Goal: Information Seeking & Learning: Learn about a topic

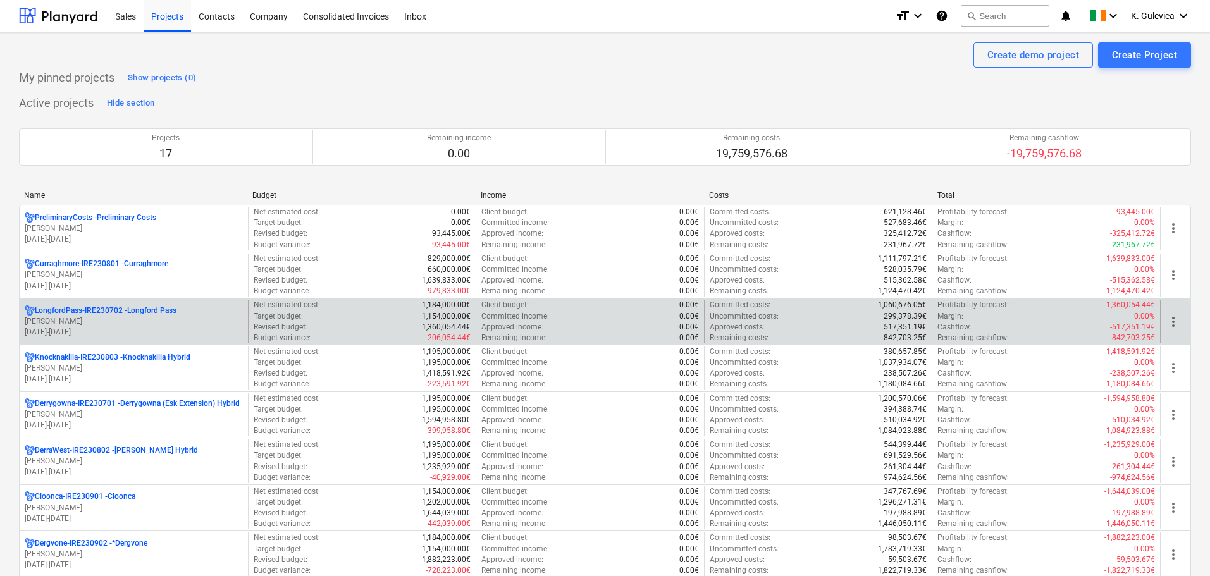
click at [126, 314] on p "LongfordPass-IRE230702 - [GEOGRAPHIC_DATA]" at bounding box center [106, 311] width 142 height 11
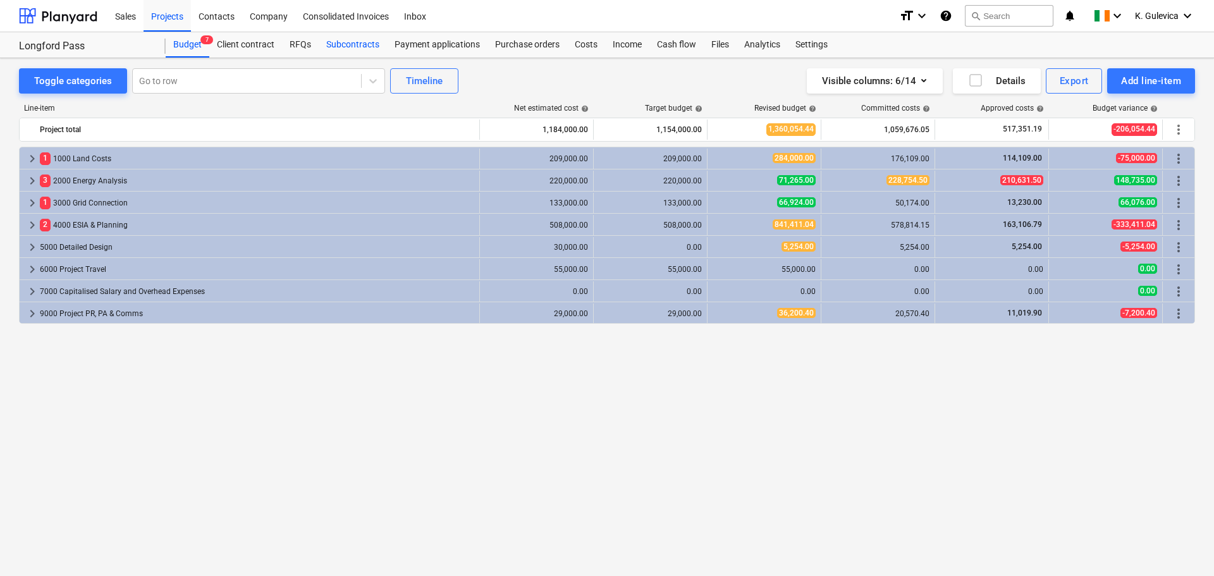
click at [357, 48] on div "Subcontracts" at bounding box center [353, 44] width 68 height 25
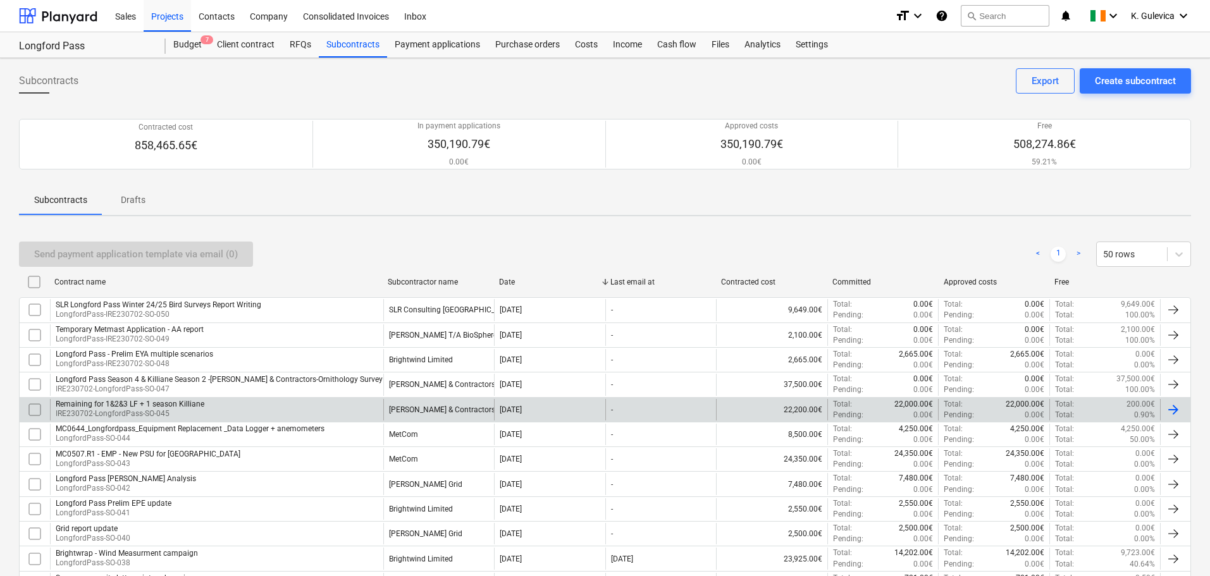
click at [140, 403] on div "Remaining for 1&2&3 LF + 1 season Killiane" at bounding box center [130, 404] width 149 height 9
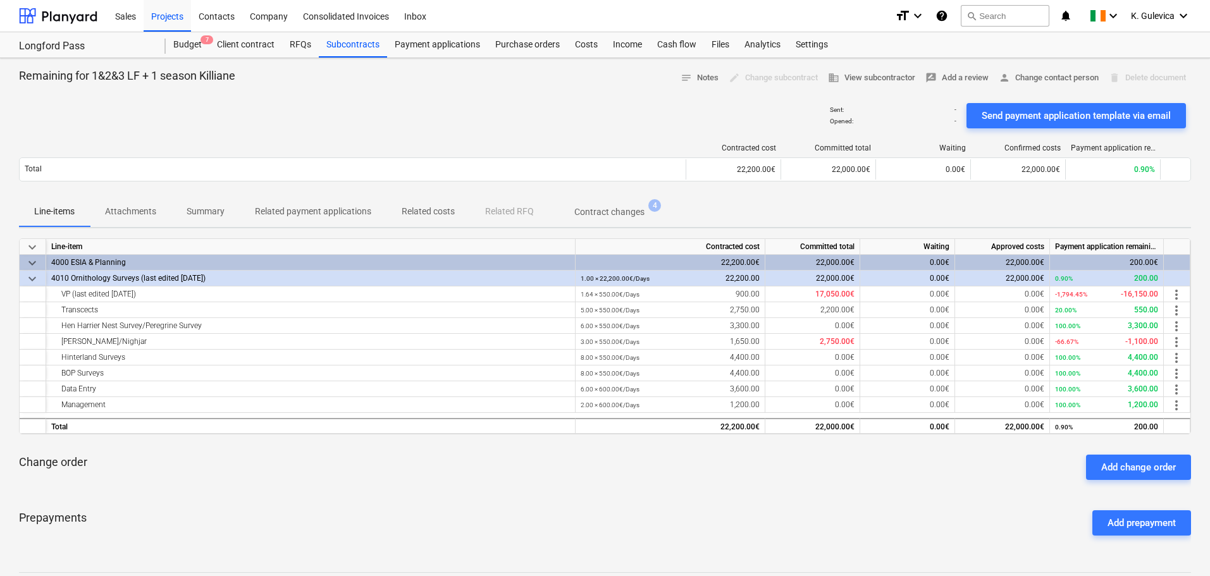
click at [144, 216] on p "Attachments" at bounding box center [130, 211] width 51 height 13
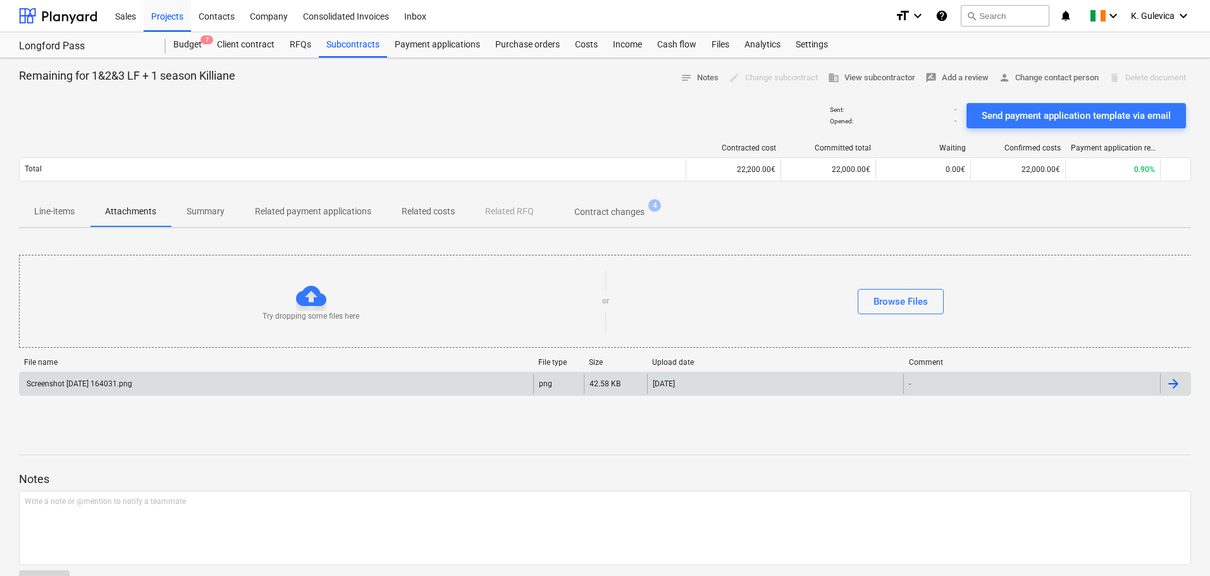
click at [222, 392] on div "Screenshot [DATE] 164031.png" at bounding box center [277, 384] width 514 height 20
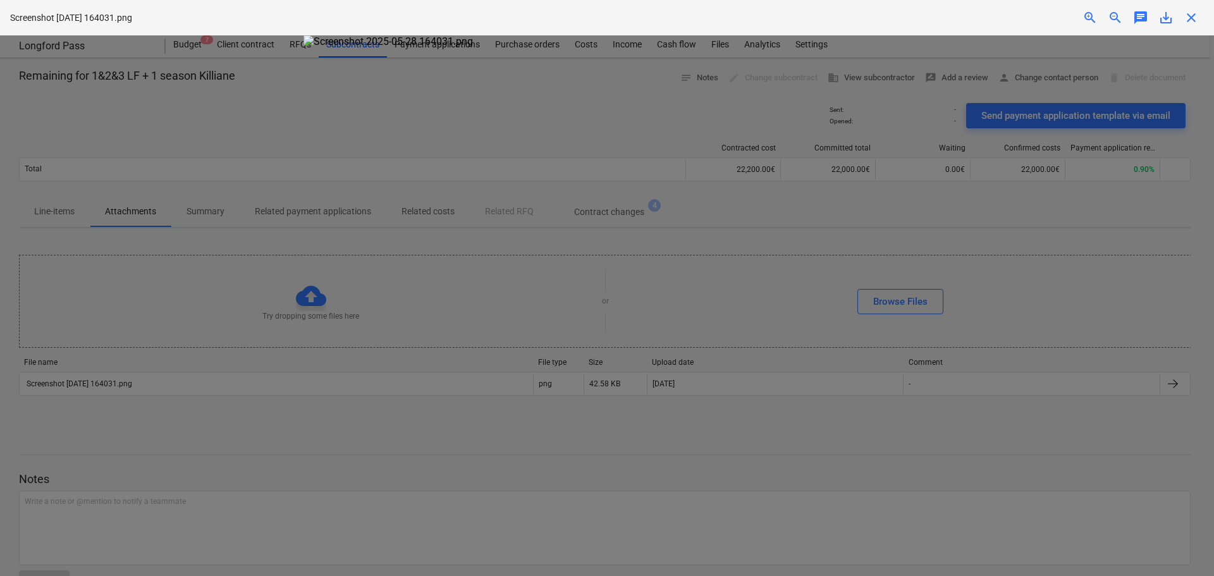
click at [1192, 17] on span "close" at bounding box center [1191, 17] width 15 height 15
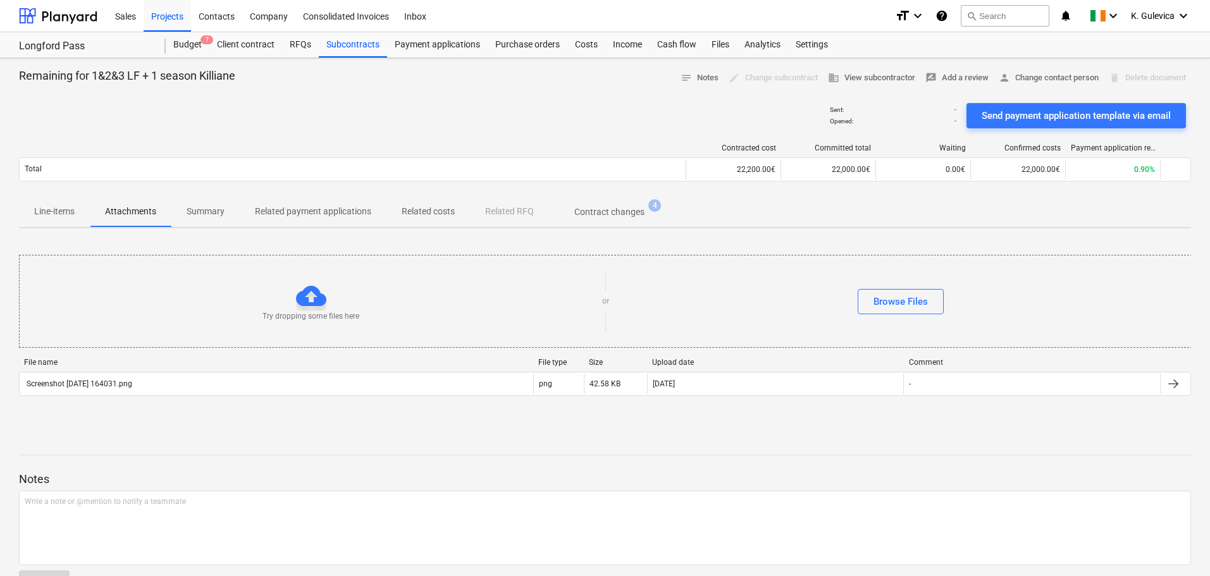
click at [625, 210] on p "Contract changes" at bounding box center [609, 212] width 70 height 13
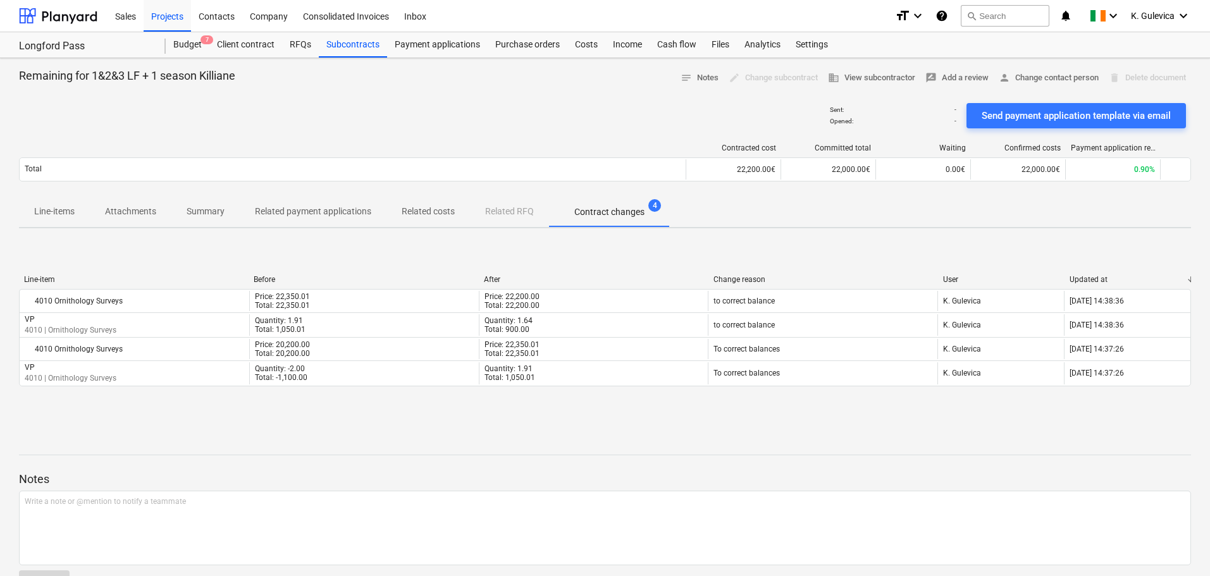
drag, startPoint x: 66, startPoint y: 213, endPoint x: 109, endPoint y: 220, distance: 43.6
click at [66, 213] on p "Line-items" at bounding box center [54, 211] width 40 height 13
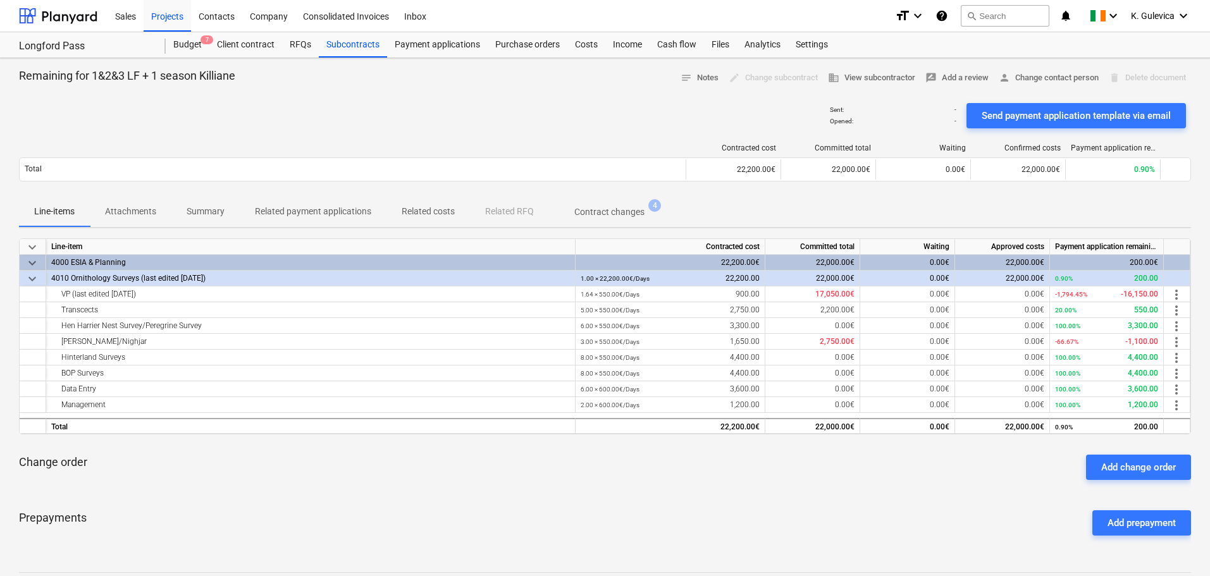
click at [135, 206] on p "Attachments" at bounding box center [130, 211] width 51 height 13
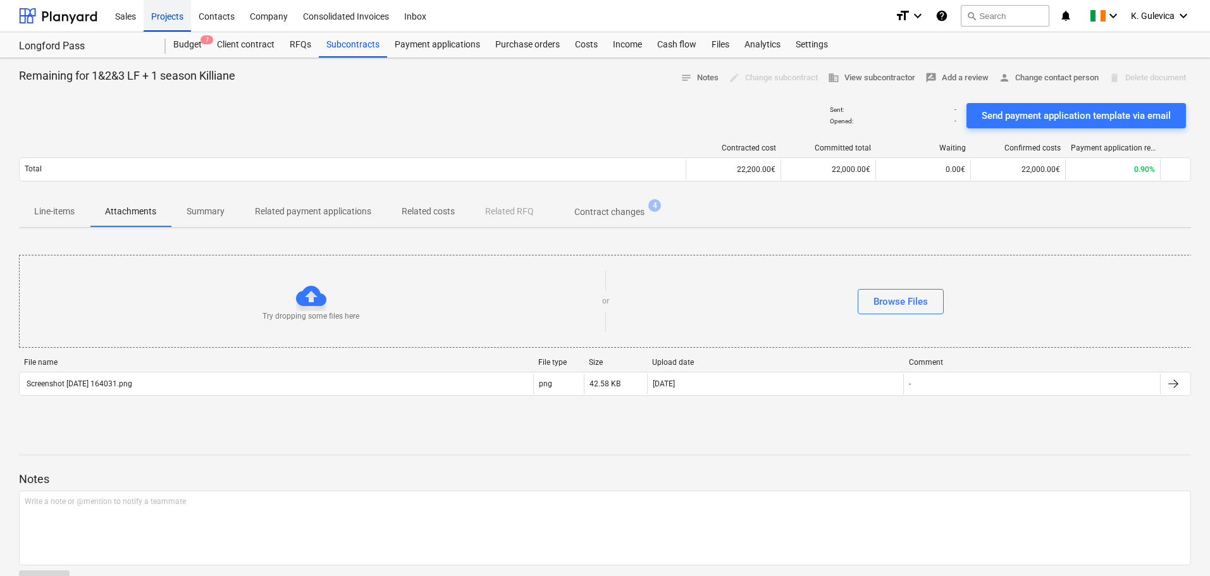
click at [163, 19] on div "Projects" at bounding box center [167, 15] width 47 height 32
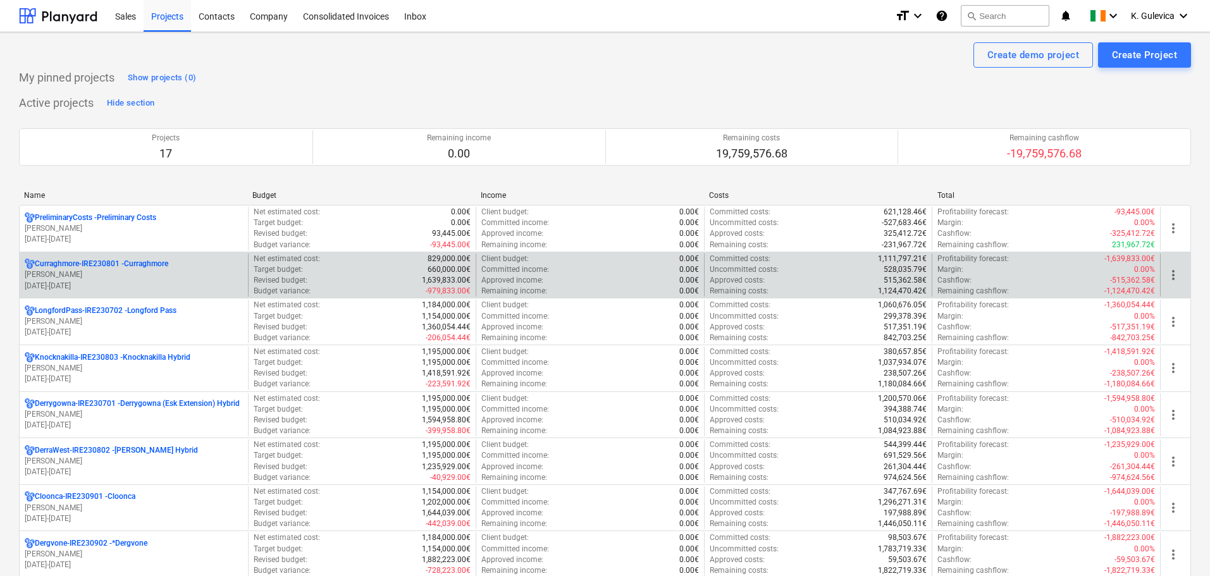
click at [126, 287] on p "[DATE] - [DATE]" at bounding box center [134, 286] width 218 height 11
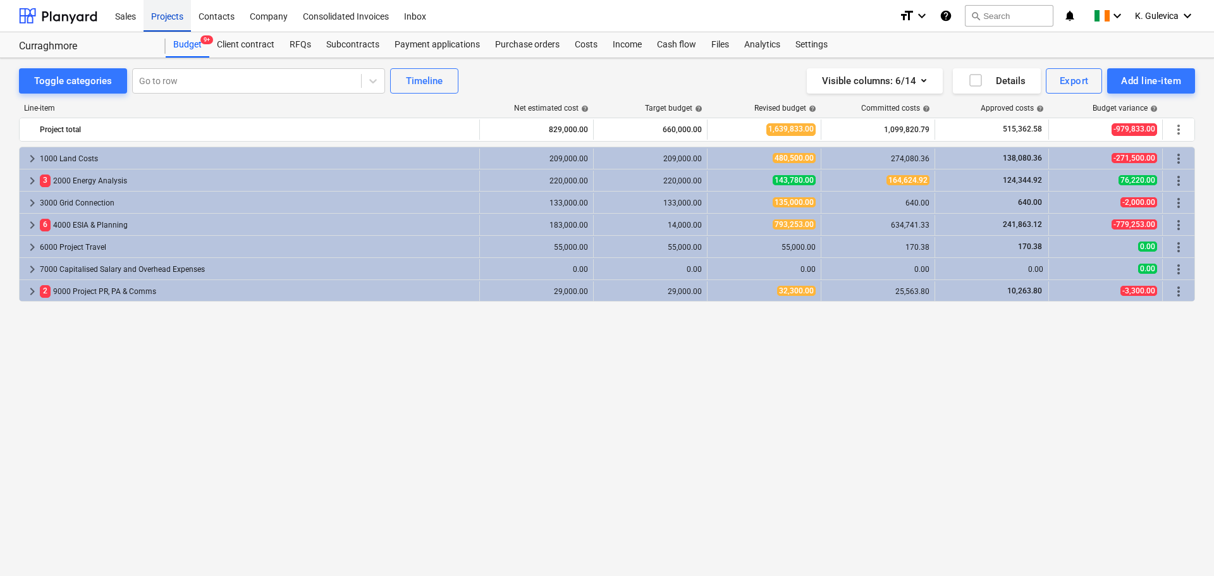
click at [166, 18] on div "Projects" at bounding box center [167, 15] width 47 height 32
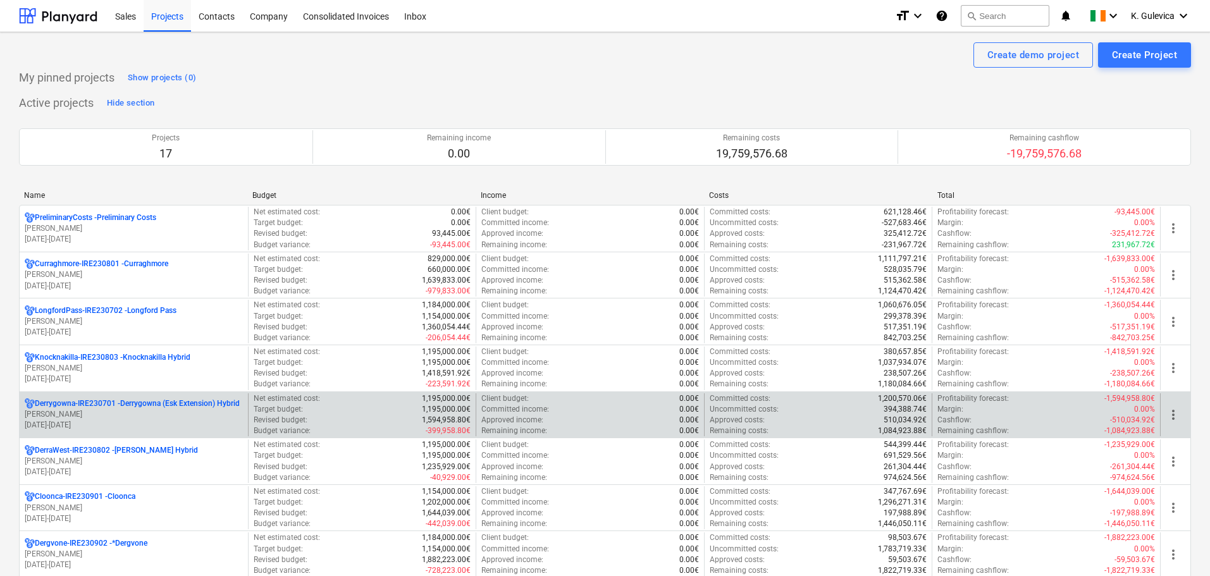
click at [97, 417] on p "[PERSON_NAME]" at bounding box center [134, 414] width 218 height 11
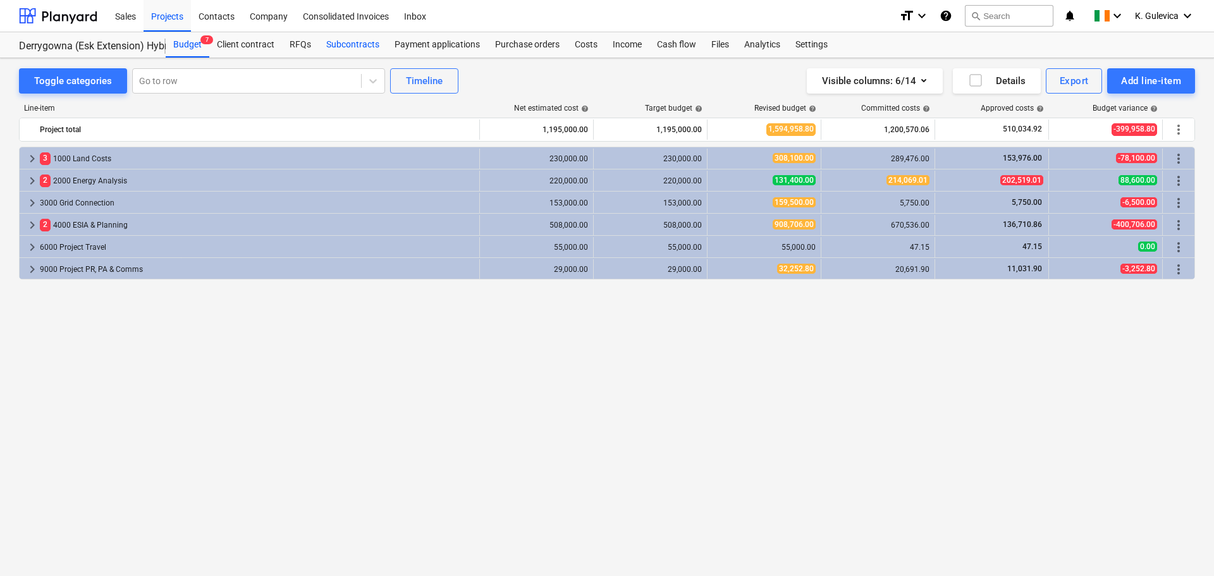
click at [354, 52] on div "Subcontracts" at bounding box center [353, 44] width 68 height 25
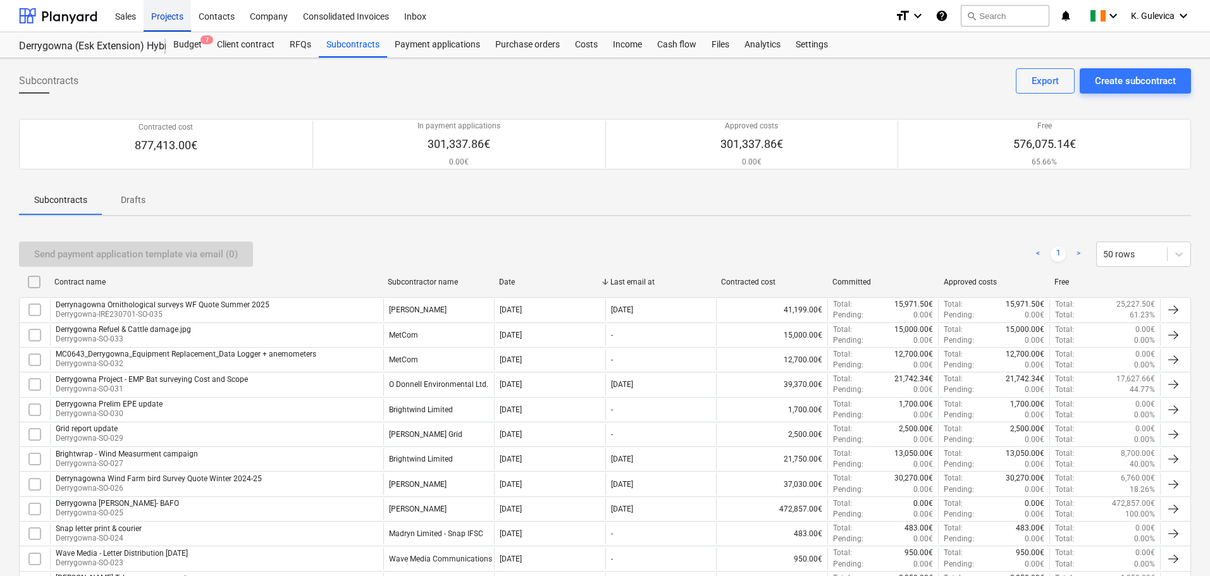
click at [168, 20] on div "Projects" at bounding box center [167, 15] width 47 height 32
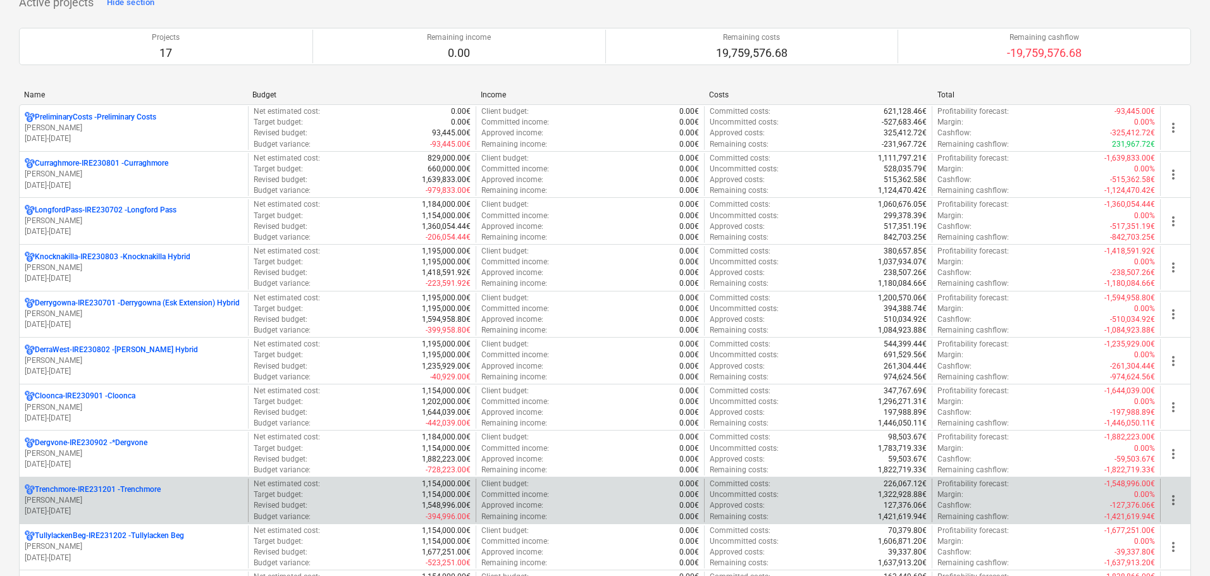
scroll to position [190, 0]
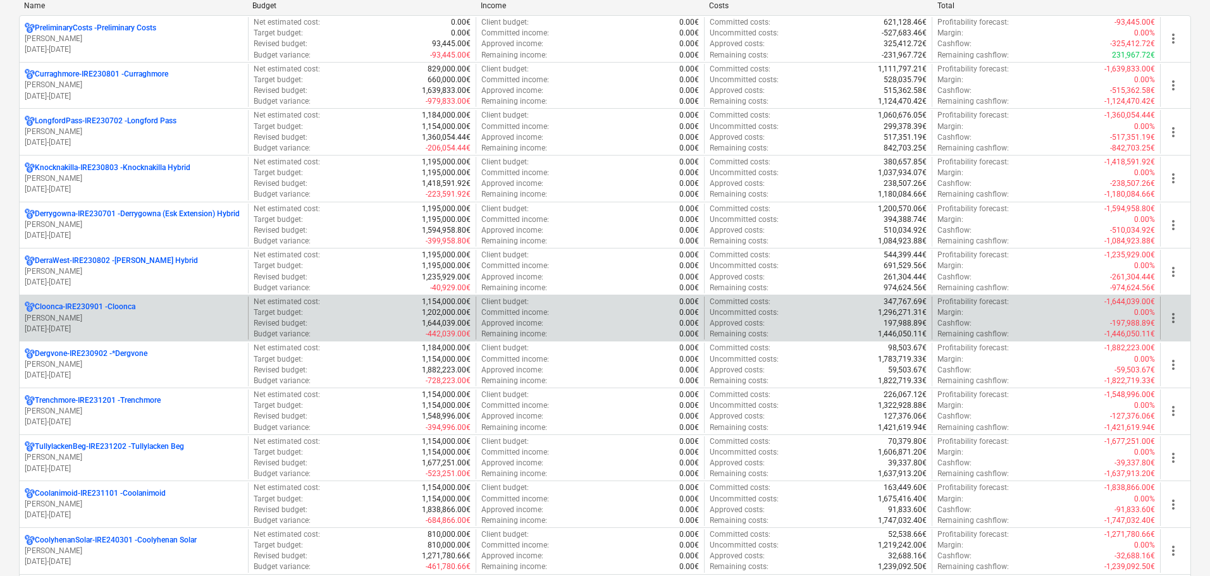
click at [102, 323] on p "[PERSON_NAME]" at bounding box center [134, 318] width 218 height 11
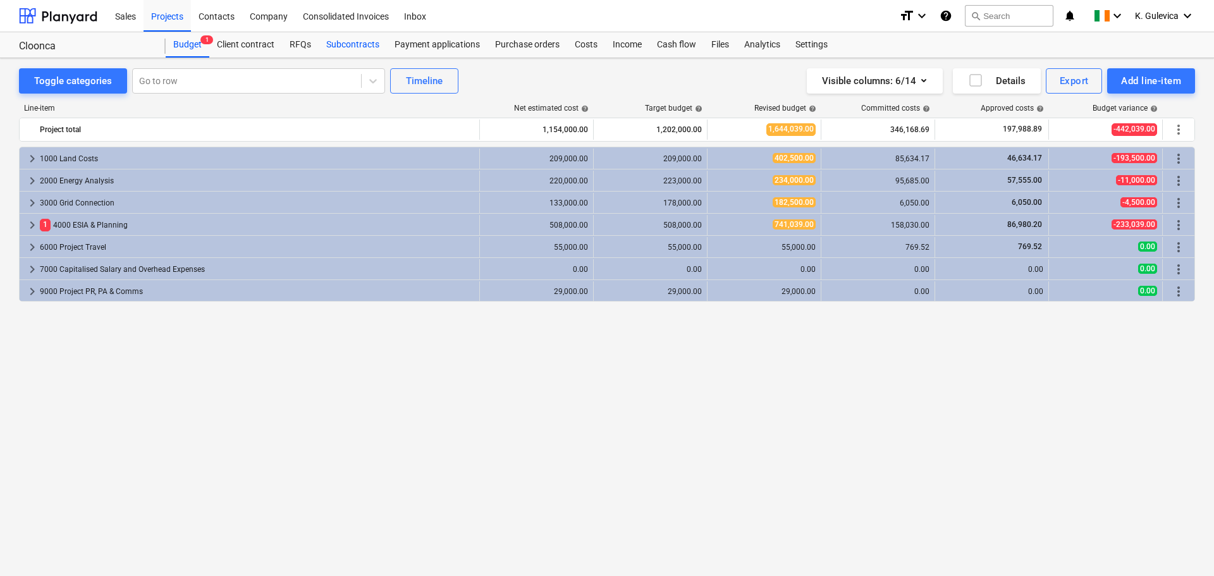
click at [350, 41] on div "Subcontracts" at bounding box center [353, 44] width 68 height 25
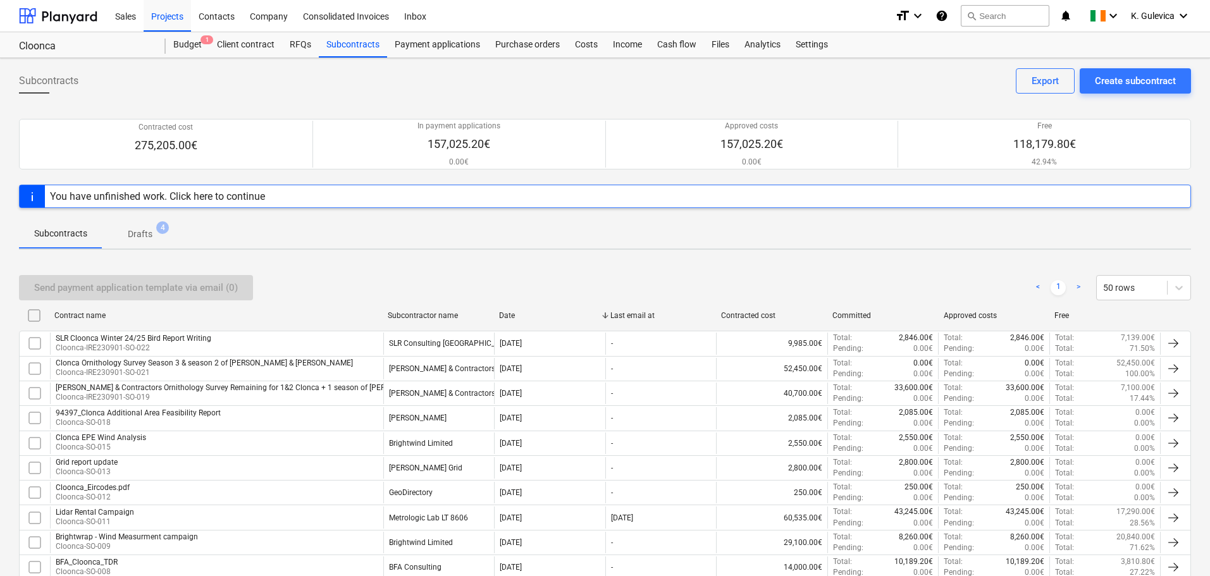
drag, startPoint x: 180, startPoint y: 361, endPoint x: 197, endPoint y: 362, distance: 17.1
click at [180, 362] on div "Clonca Ornithology Survey Season 3 & season 2 of [PERSON_NAME] & [PERSON_NAME]" at bounding box center [204, 363] width 297 height 9
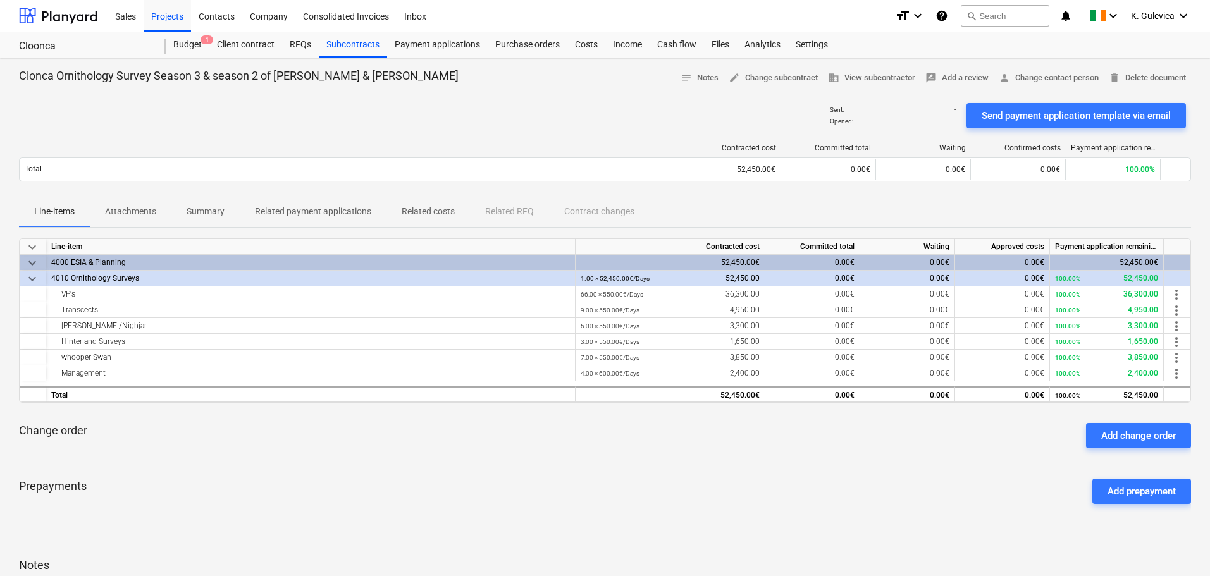
click at [132, 212] on p "Attachments" at bounding box center [130, 211] width 51 height 13
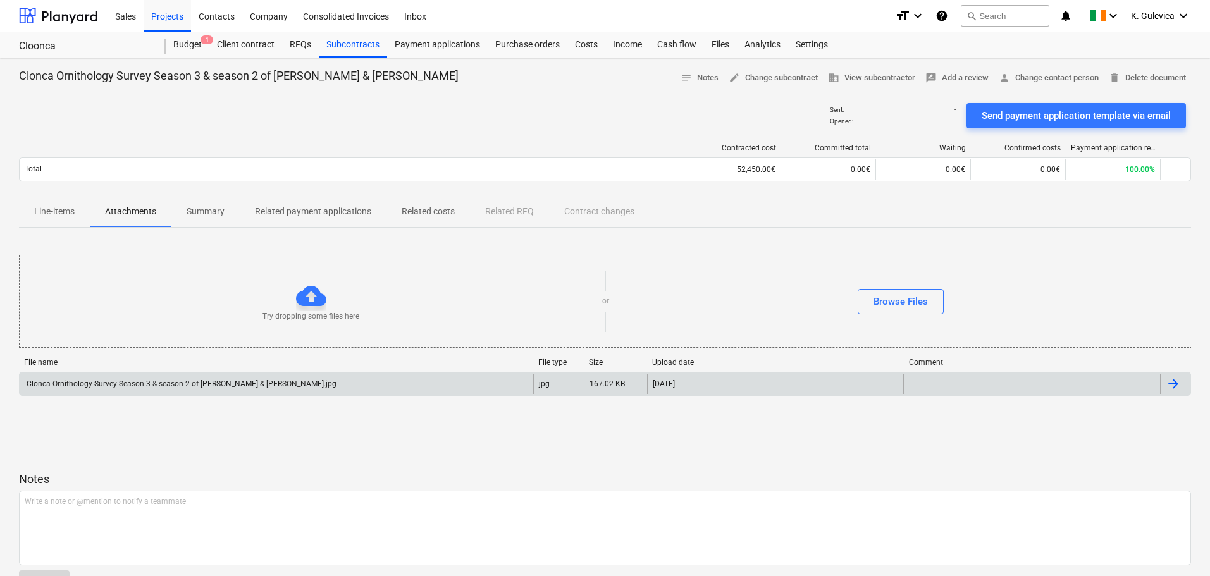
click at [265, 380] on div "Clonca Ornithology Survey Season 3 & season 2 of [PERSON_NAME] & [PERSON_NAME].…" at bounding box center [277, 384] width 514 height 20
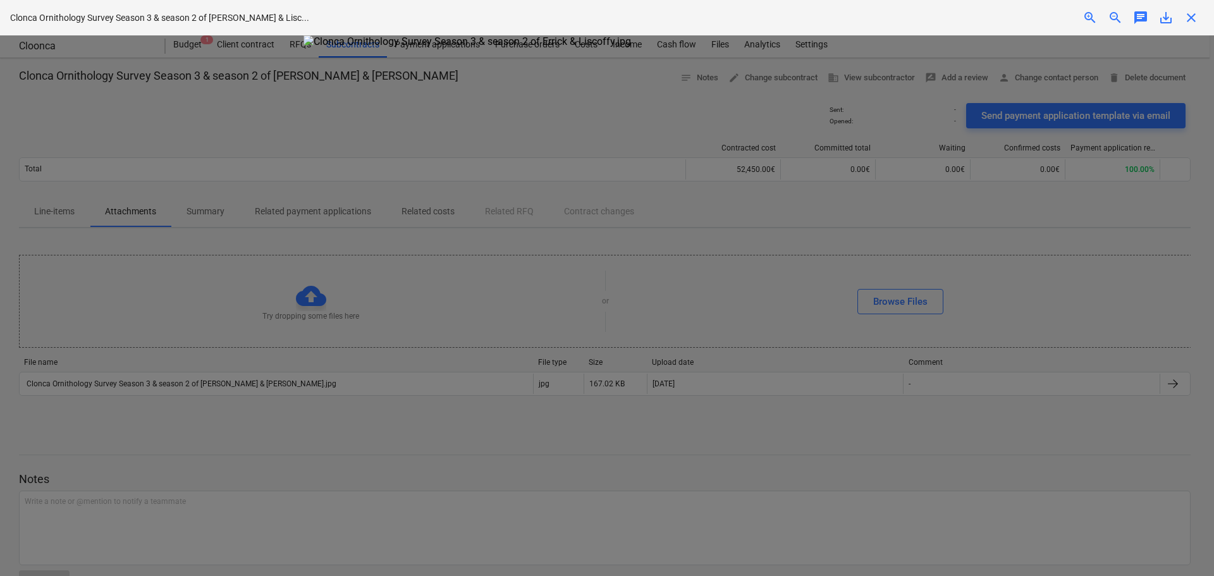
click at [874, 47] on img at bounding box center [607, 41] width 607 height 12
click at [1192, 17] on span "close" at bounding box center [1191, 17] width 15 height 15
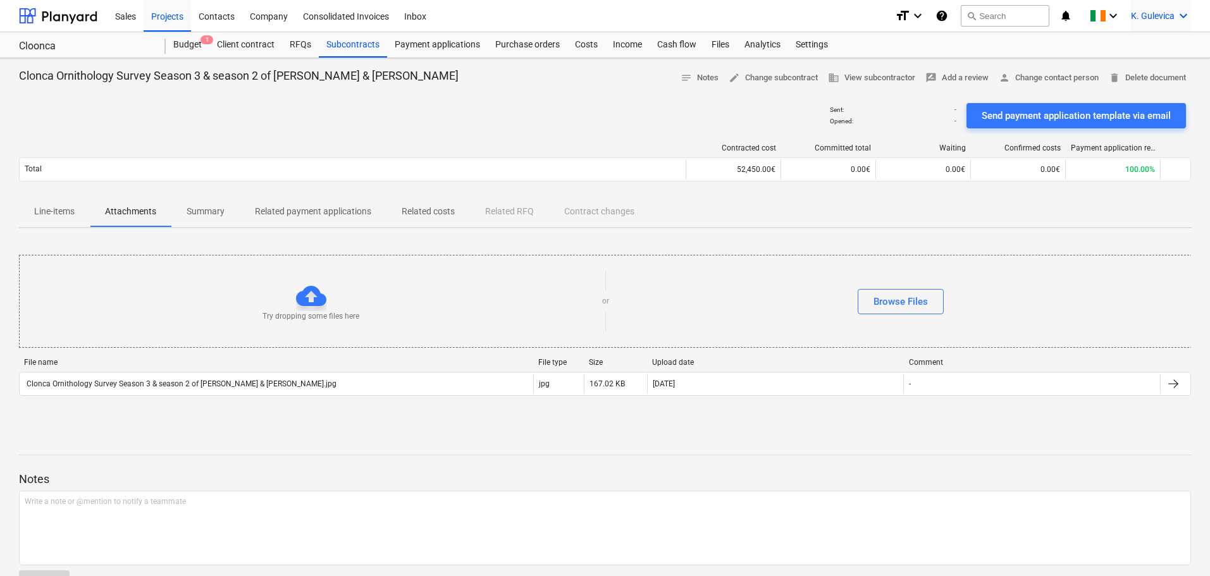
click at [1136, 18] on span "K. Gulevica" at bounding box center [1153, 16] width 44 height 10
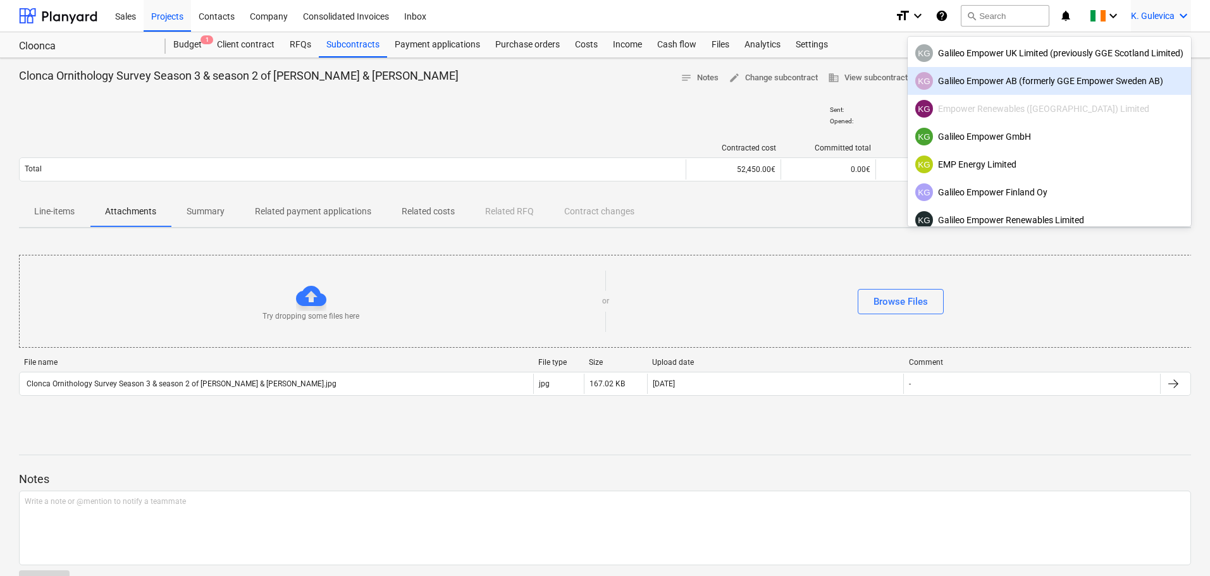
click at [1017, 84] on div "KG Galileo Empower AB (formerly GGE Empower Sweden AB)" at bounding box center [1049, 81] width 268 height 18
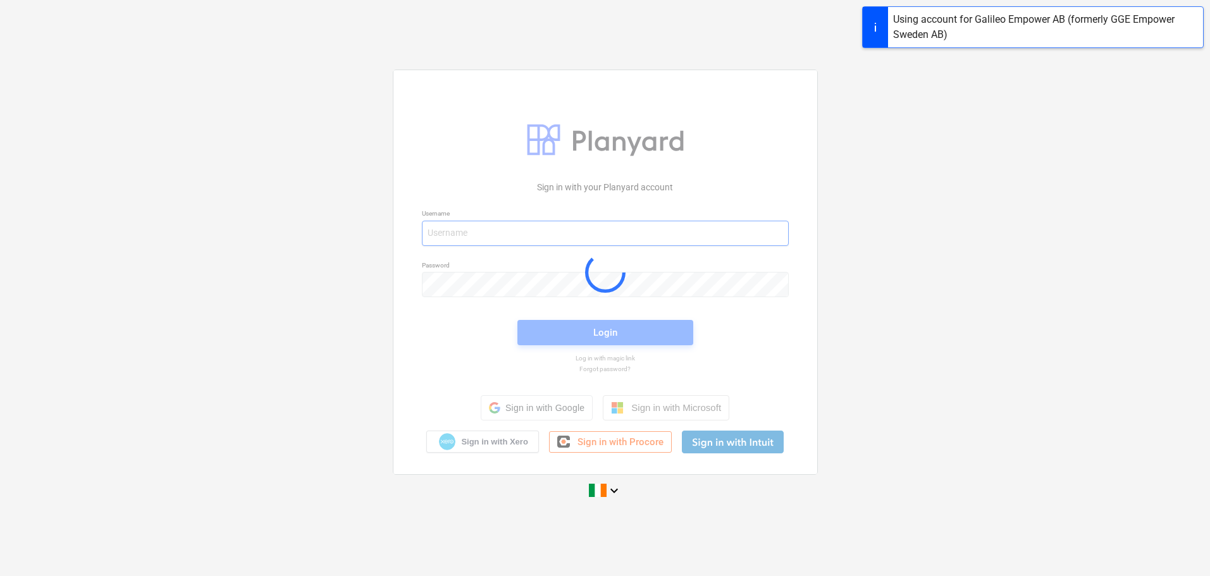
type input "[EMAIL_ADDRESS][DOMAIN_NAME]"
